Goal: Ask a question

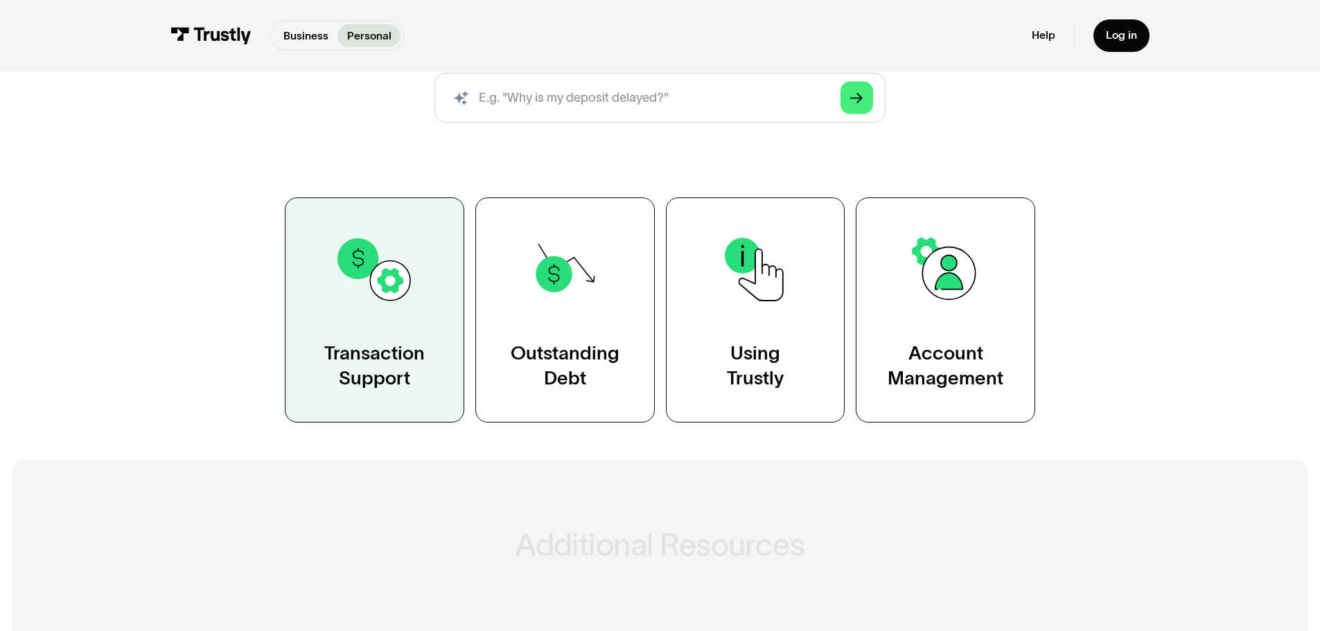
scroll to position [208, 0]
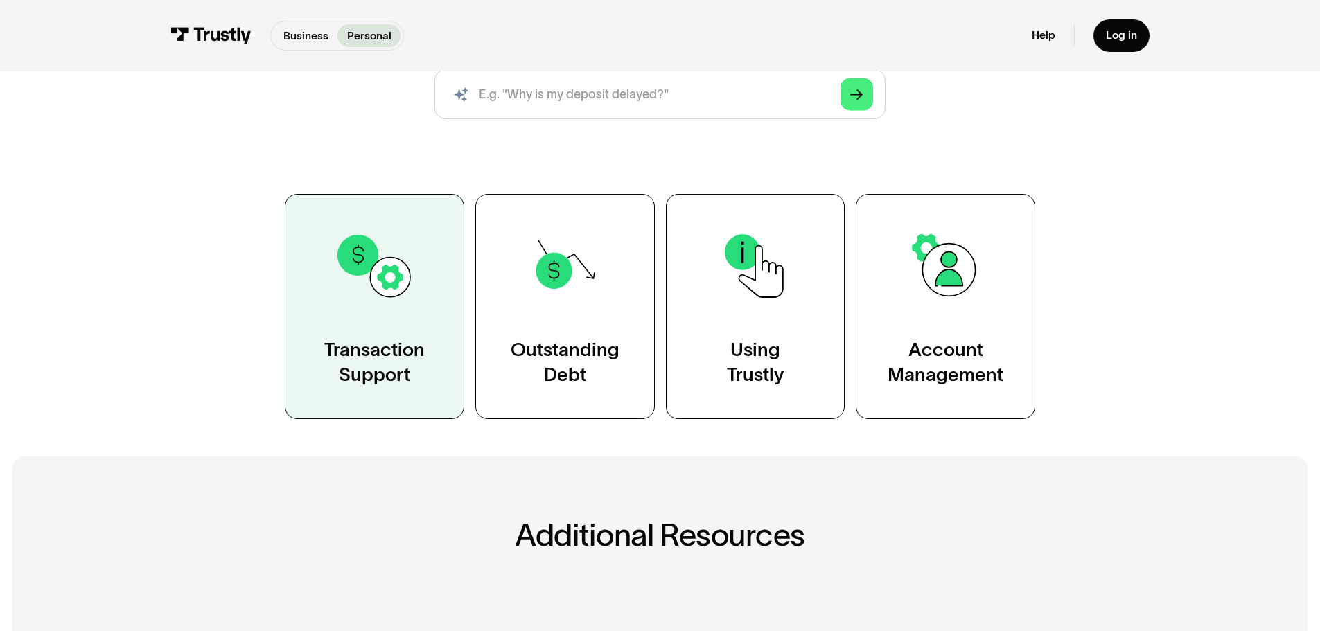
click at [430, 370] on link "Transaction Support" at bounding box center [375, 306] width 180 height 225
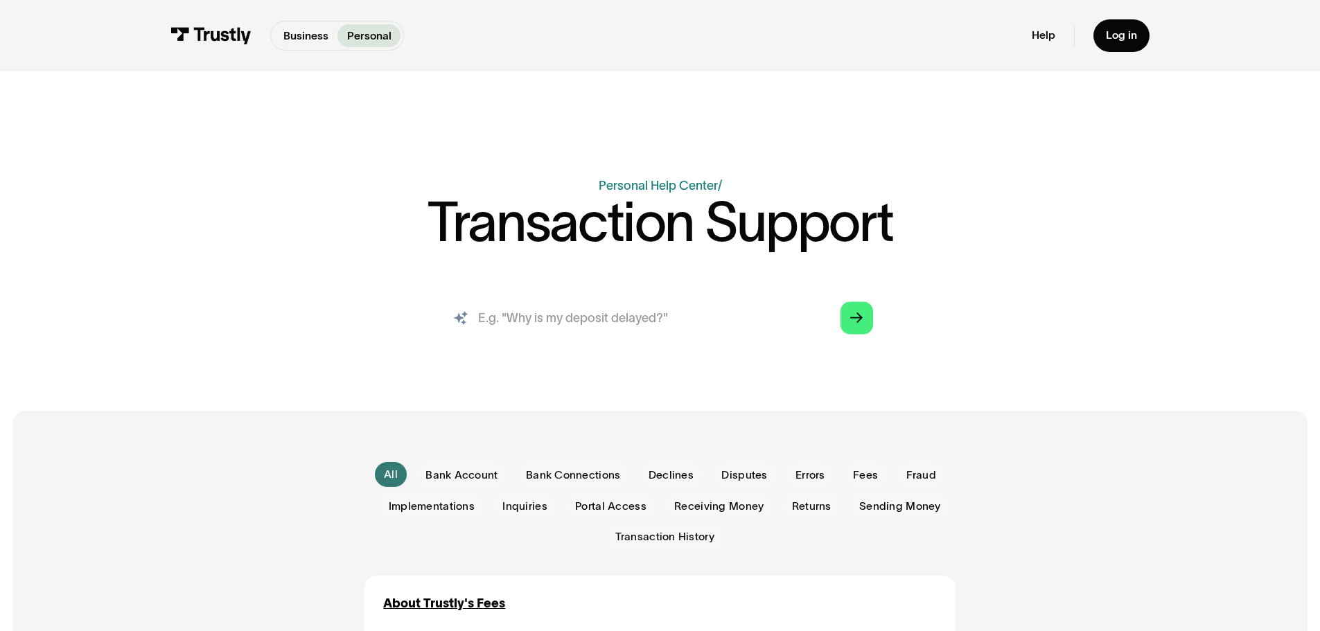
click at [539, 304] on input "search" at bounding box center [660, 318] width 451 height 50
click at [565, 315] on input "search" at bounding box center [660, 318] width 451 height 50
paste input "Failed Payment"
type input "Failed Payment"
click at [863, 315] on icon "Arrow Right" at bounding box center [856, 318] width 12 height 13
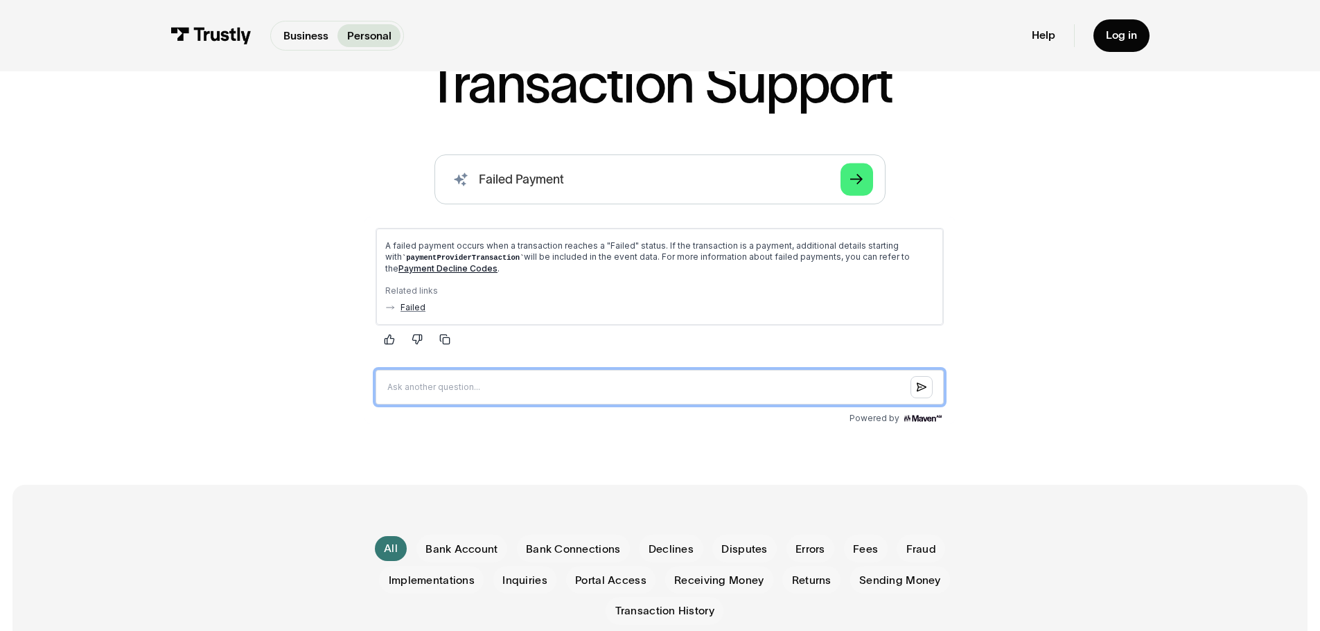
click at [487, 384] on input "Question box" at bounding box center [660, 386] width 568 height 35
type input "services"
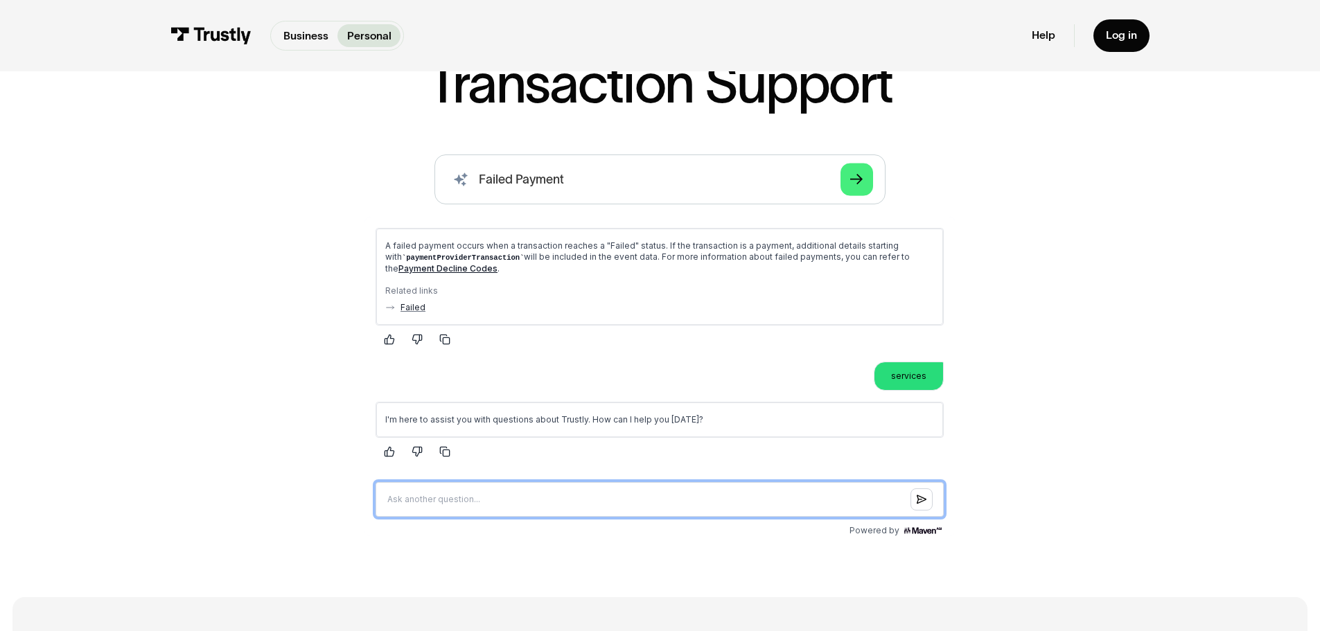
click at [536, 496] on input "Question box" at bounding box center [660, 499] width 568 height 35
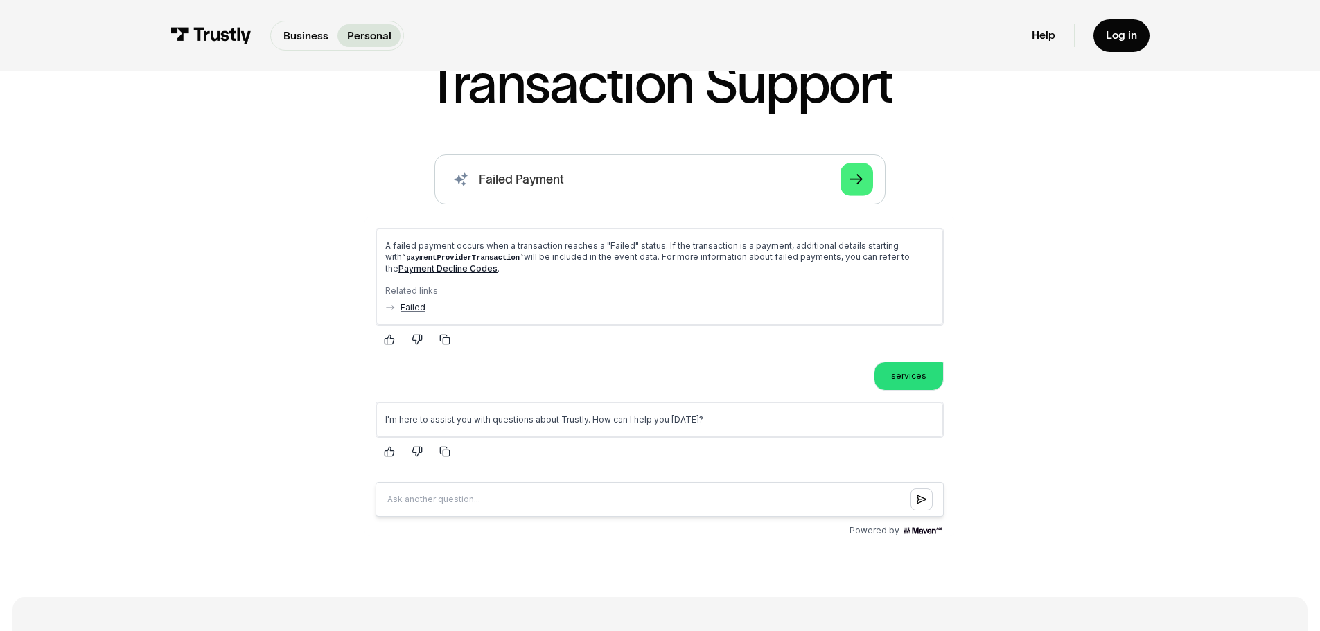
click at [675, 412] on div "I'm here to assist you with questions about Trustly. How can I help you [DATE]?" at bounding box center [659, 419] width 567 height 35
click at [667, 424] on p "I'm here to assist you with questions about Trustly. How can I help you [DATE]?" at bounding box center [659, 419] width 549 height 11
click at [665, 414] on p "I'm here to assist you with questions about Trustly. How can I help you [DATE]?" at bounding box center [659, 419] width 549 height 11
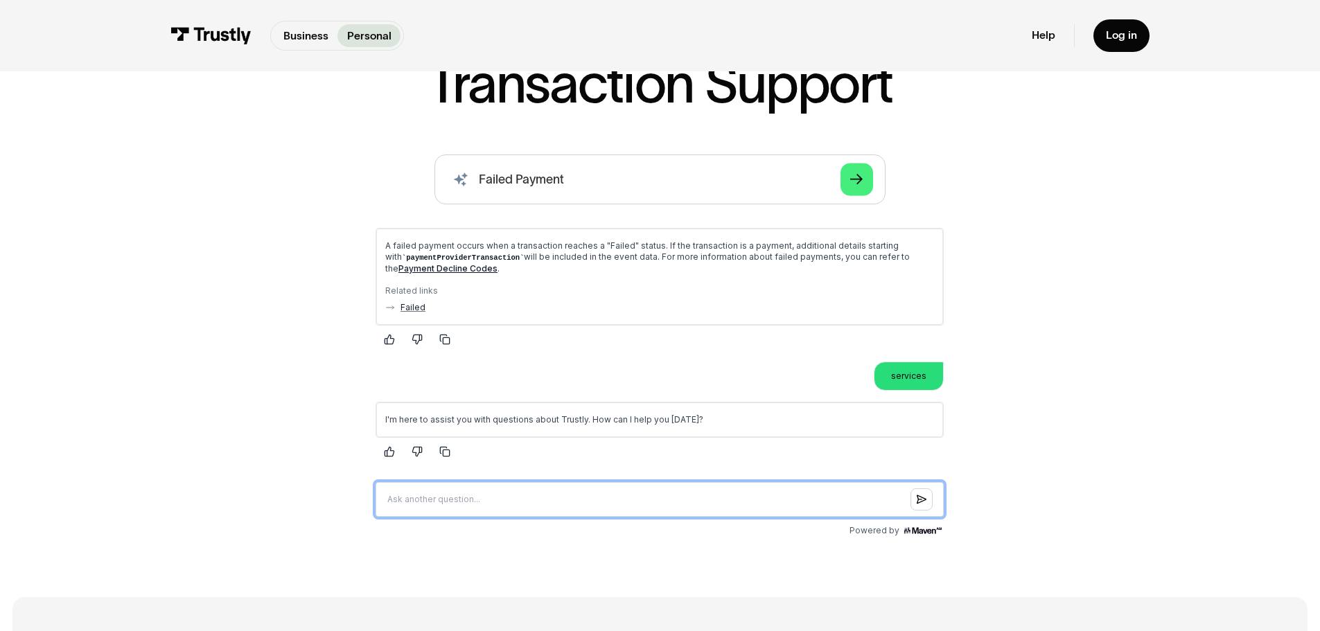
click at [544, 494] on input "Question box" at bounding box center [660, 499] width 568 height 35
paste input "I paid money through Alibaba via Trustly, but the money was booked, but then as…"
type input "I paid money through Alibaba via Trustly, but the money was booked, but then as…"
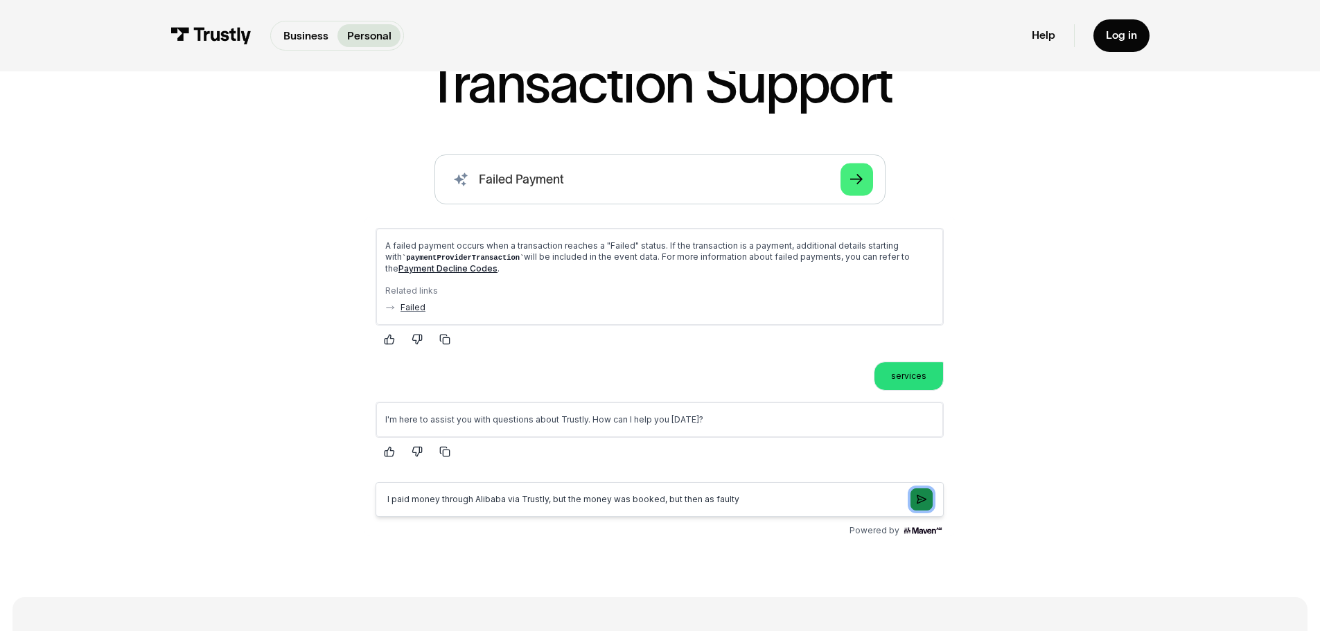
click at [927, 495] on icon "Submit question" at bounding box center [922, 498] width 10 height 11
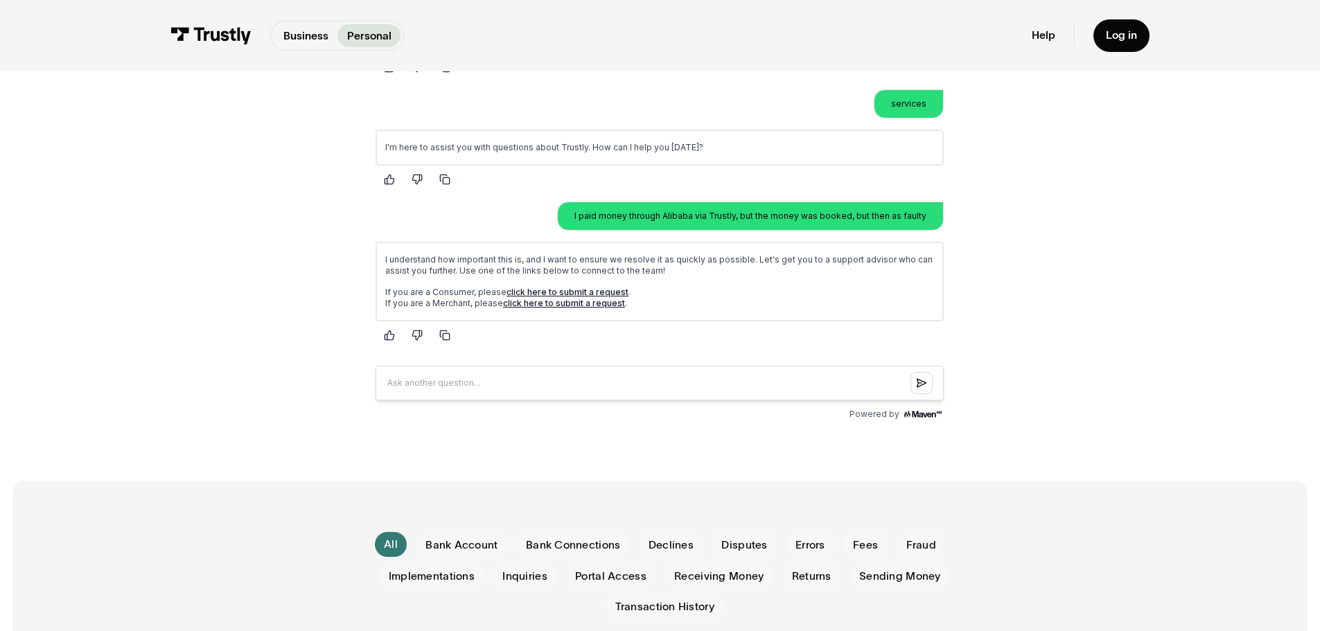
scroll to position [416, 0]
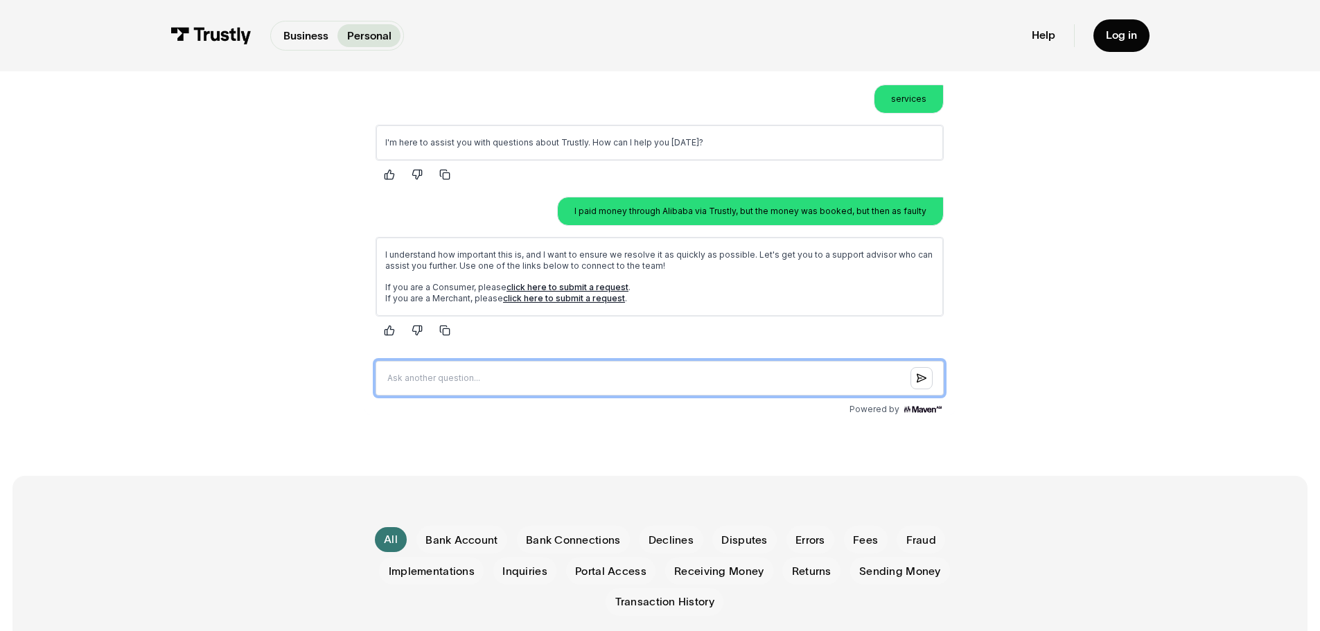
click at [642, 373] on input "Question box" at bounding box center [660, 378] width 568 height 35
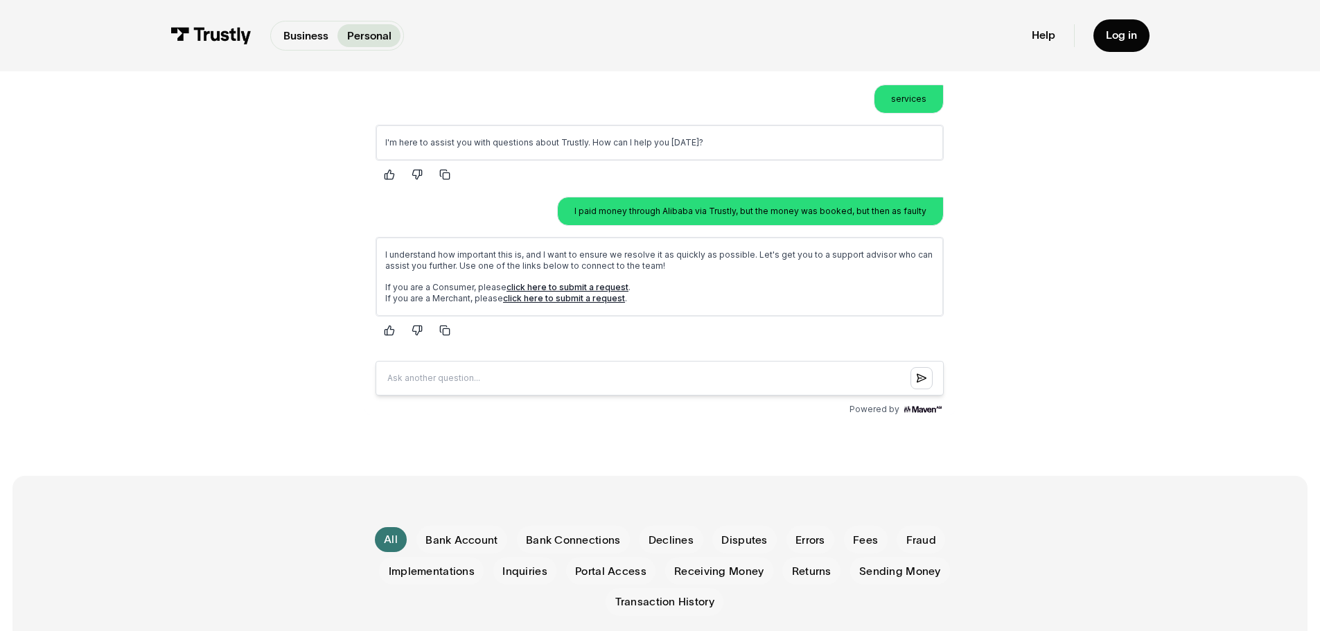
click at [591, 288] on link "click here to submit a request" at bounding box center [568, 287] width 122 height 10
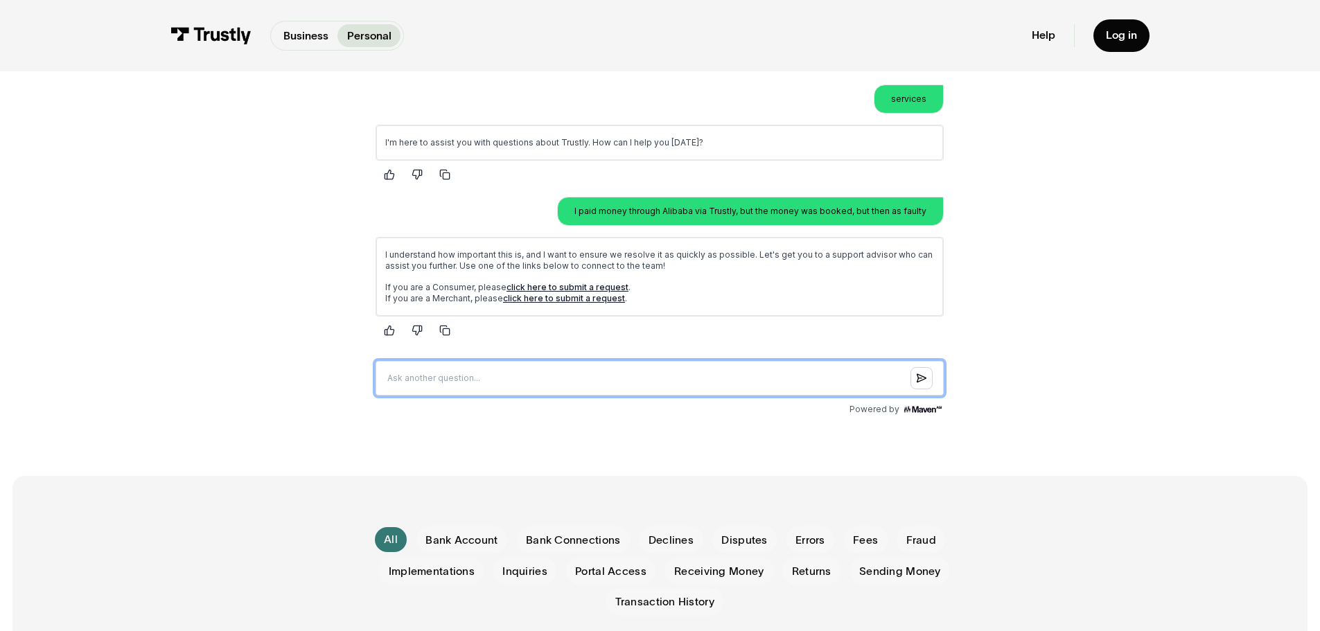
click at [550, 374] on input "Question box" at bounding box center [660, 378] width 568 height 35
type input "live chat"
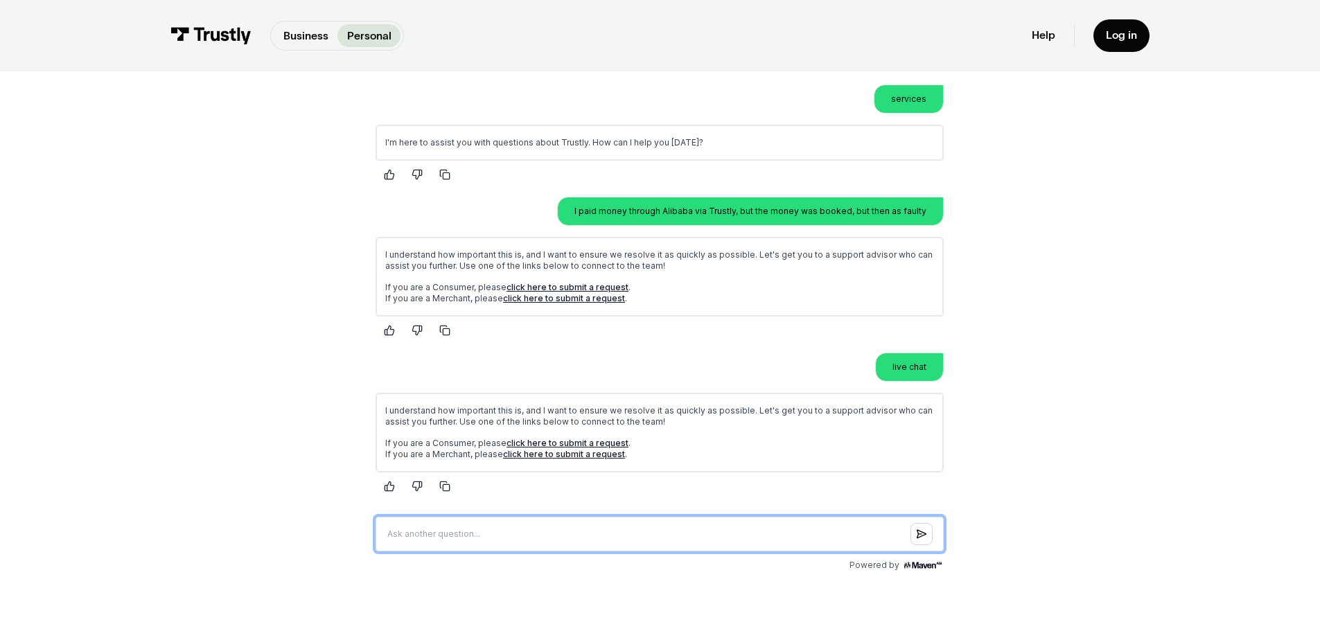
click at [544, 535] on input "Question box" at bounding box center [660, 534] width 568 height 35
type input "live chat"
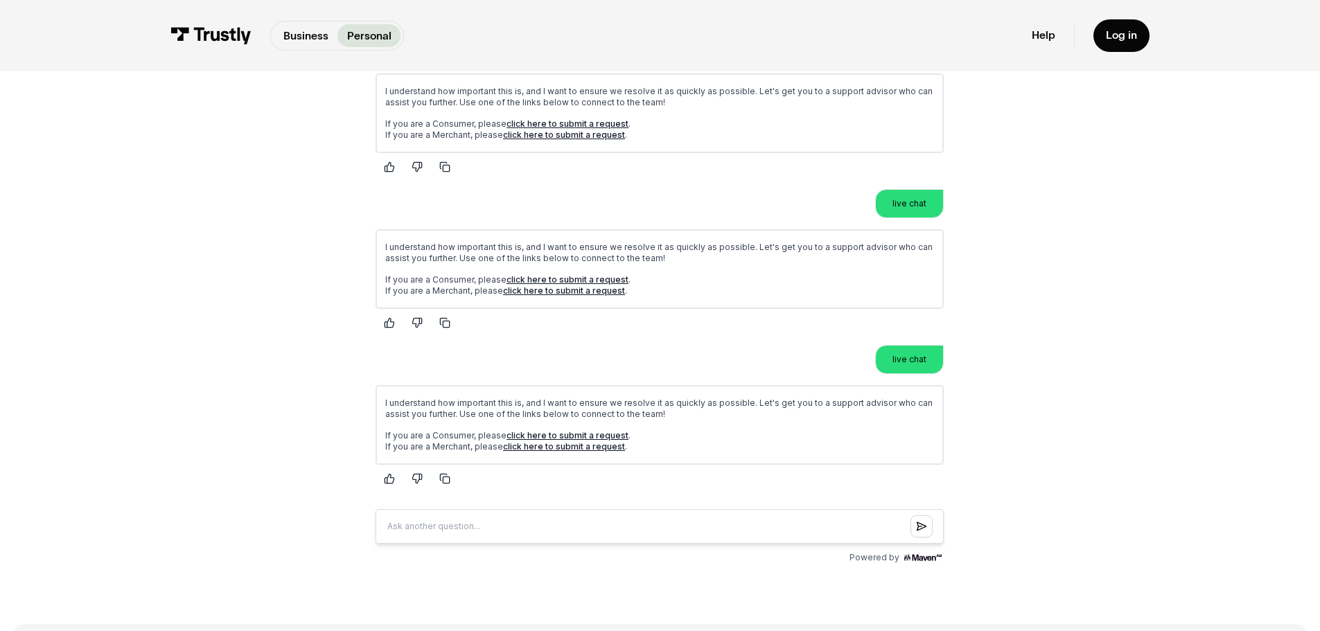
scroll to position [0, 0]
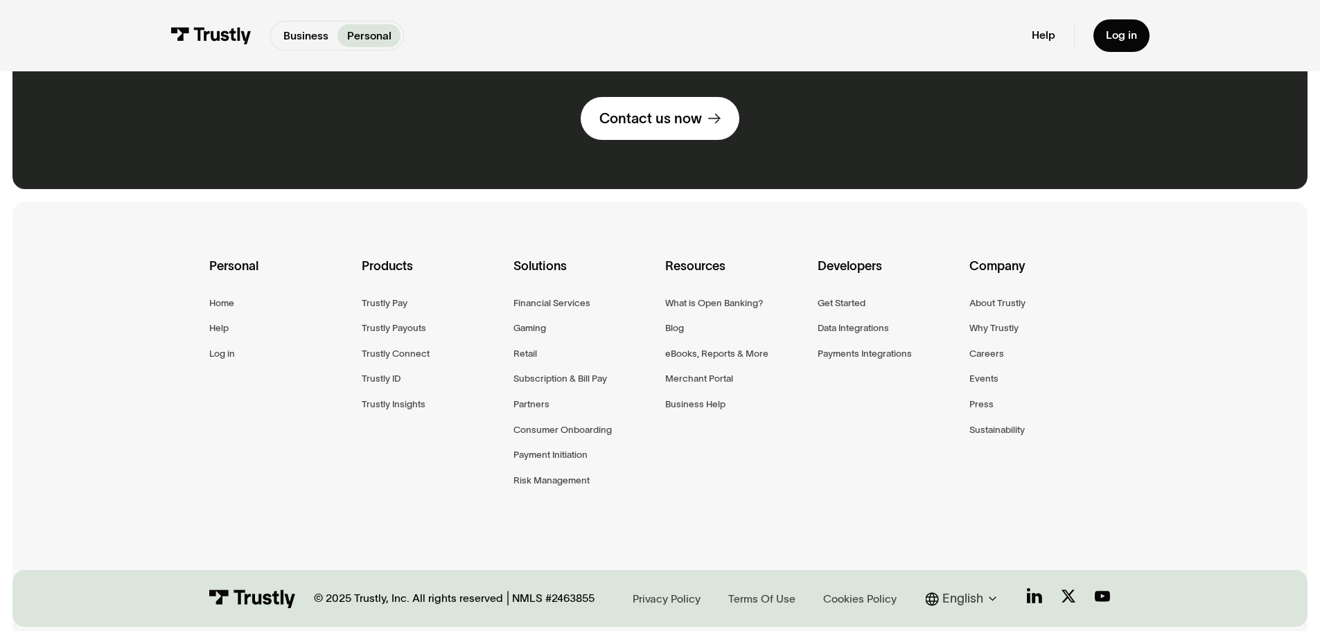
scroll to position [1129, 0]
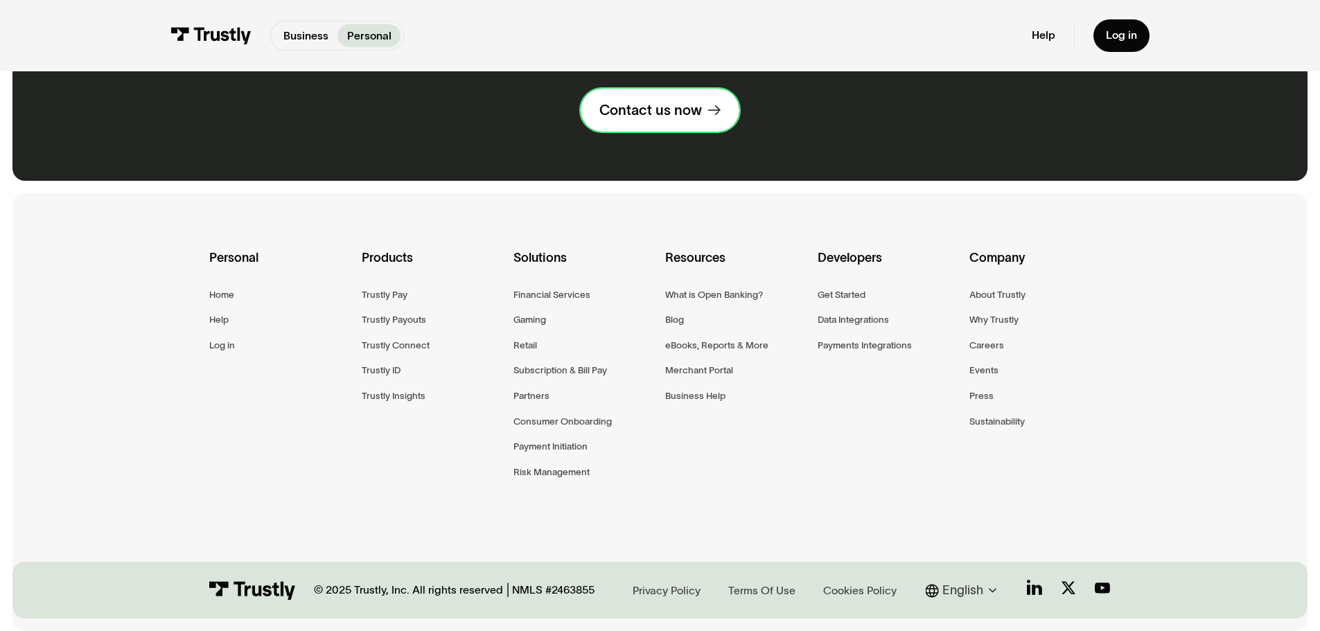
click at [652, 119] on link "Contact us now" at bounding box center [660, 110] width 159 height 43
